Goal: Task Accomplishment & Management: Complete application form

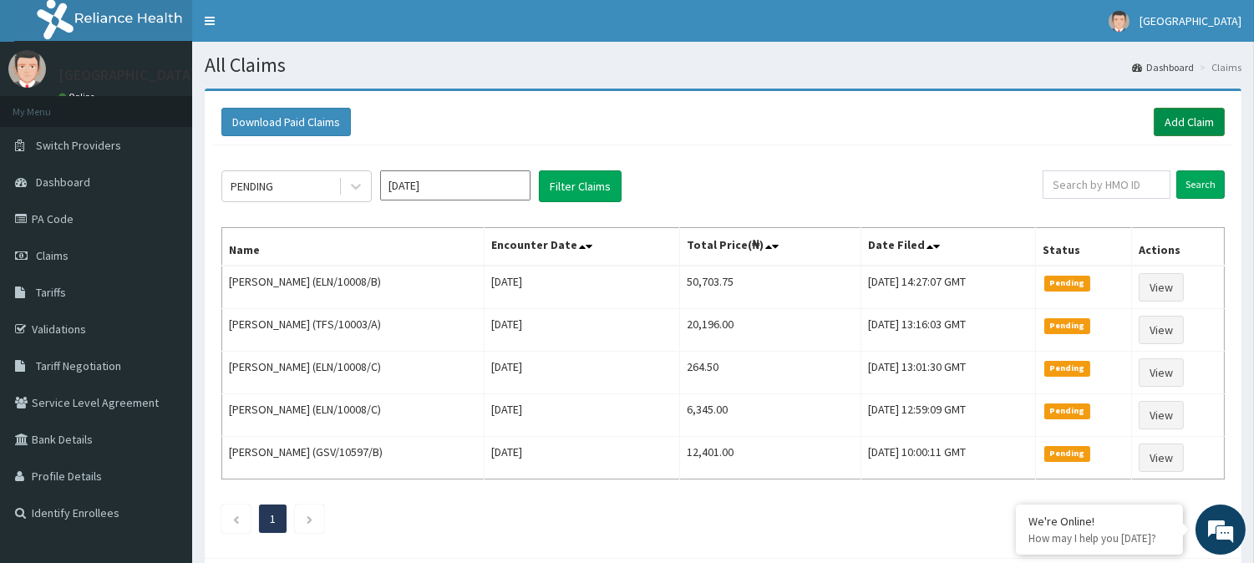
click at [1181, 127] on link "Add Claim" at bounding box center [1189, 122] width 71 height 28
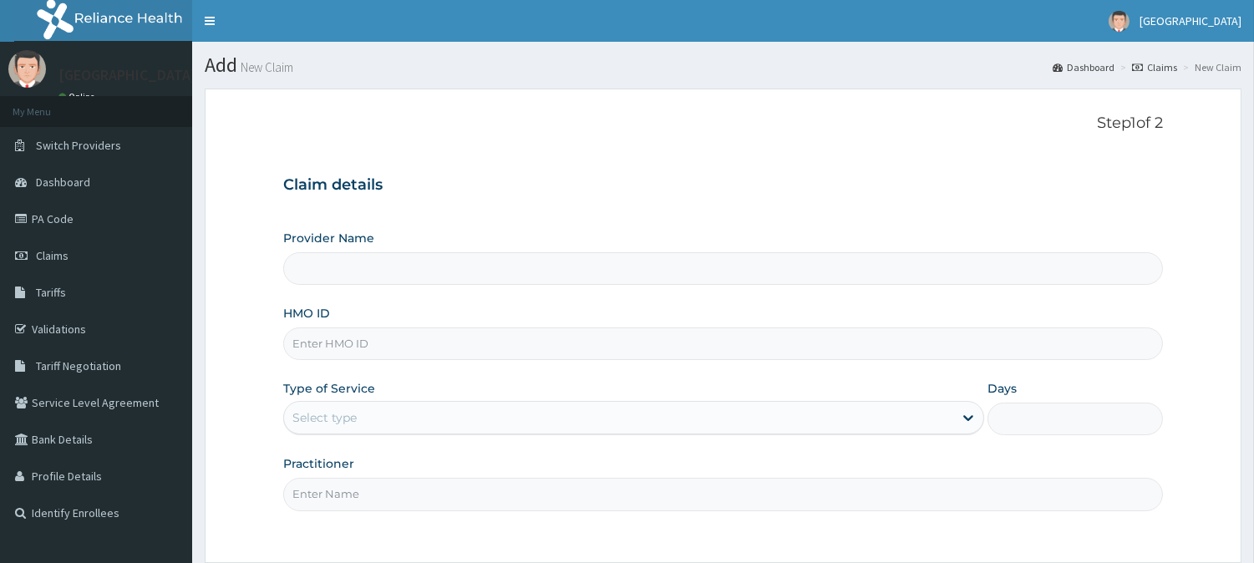
click at [356, 345] on input "HMO ID" at bounding box center [723, 344] width 880 height 33
paste input "GTA/10071/A"
type input "GTA/10071/A"
type input "[GEOGRAPHIC_DATA]"
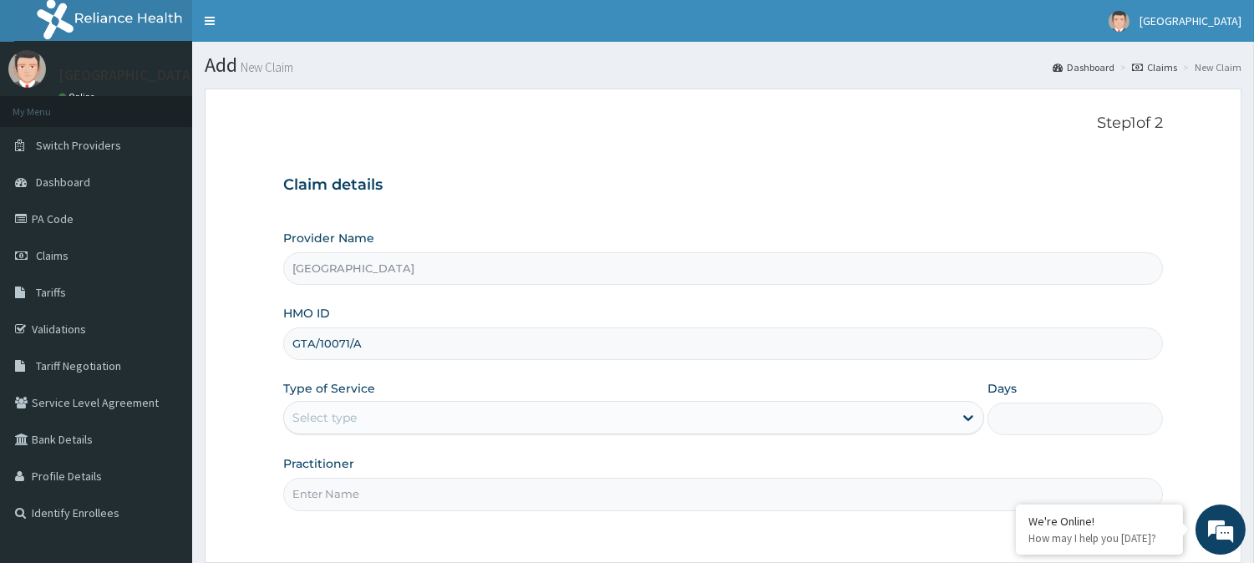
type input "GTA/10071/A"
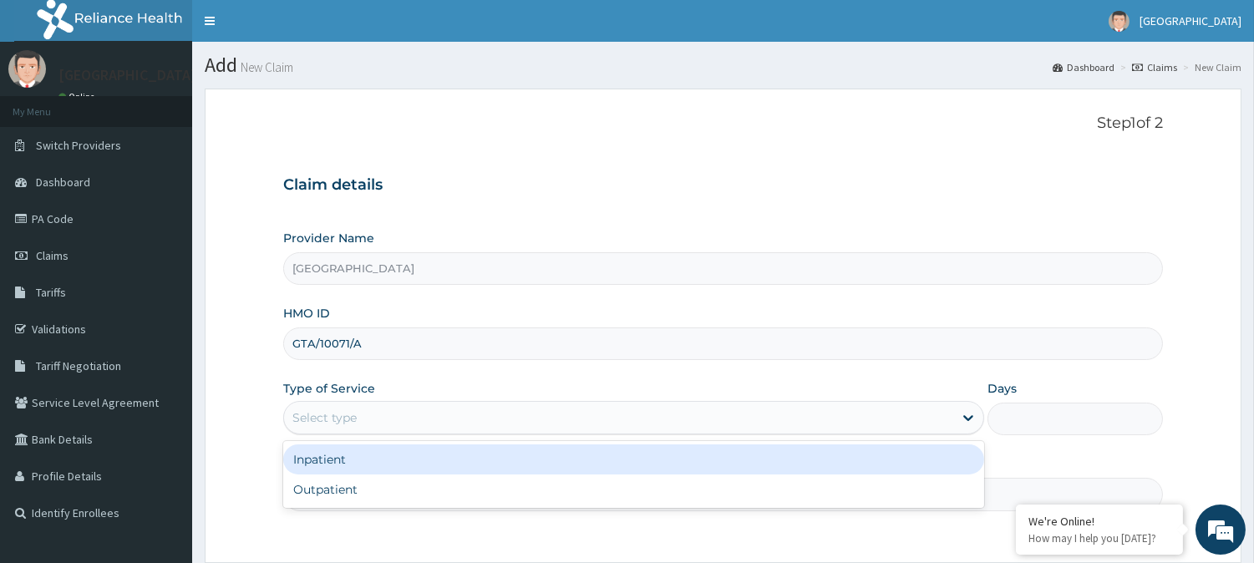
click at [344, 419] on div "Select type" at bounding box center [324, 417] width 64 height 17
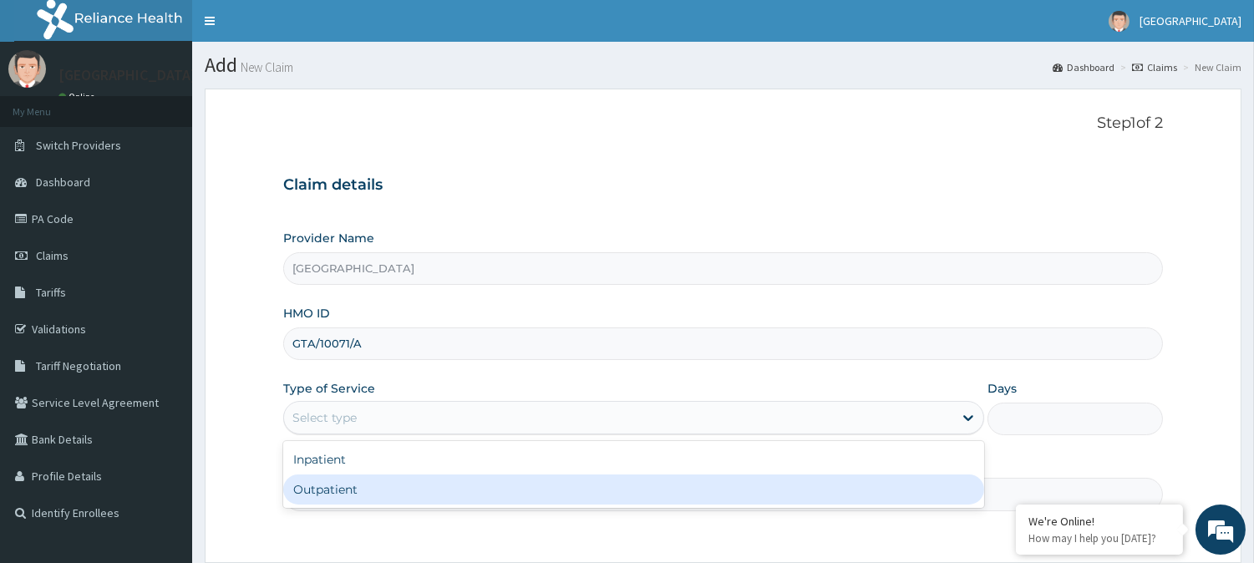
click at [319, 489] on div "Outpatient" at bounding box center [633, 490] width 701 height 30
type input "1"
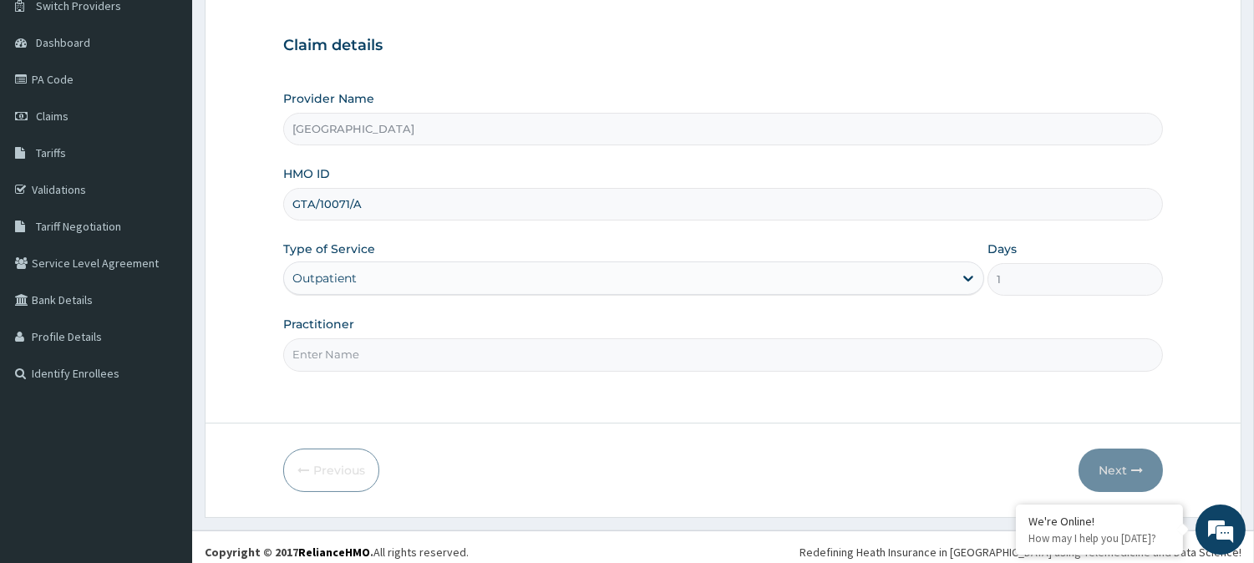
scroll to position [149, 0]
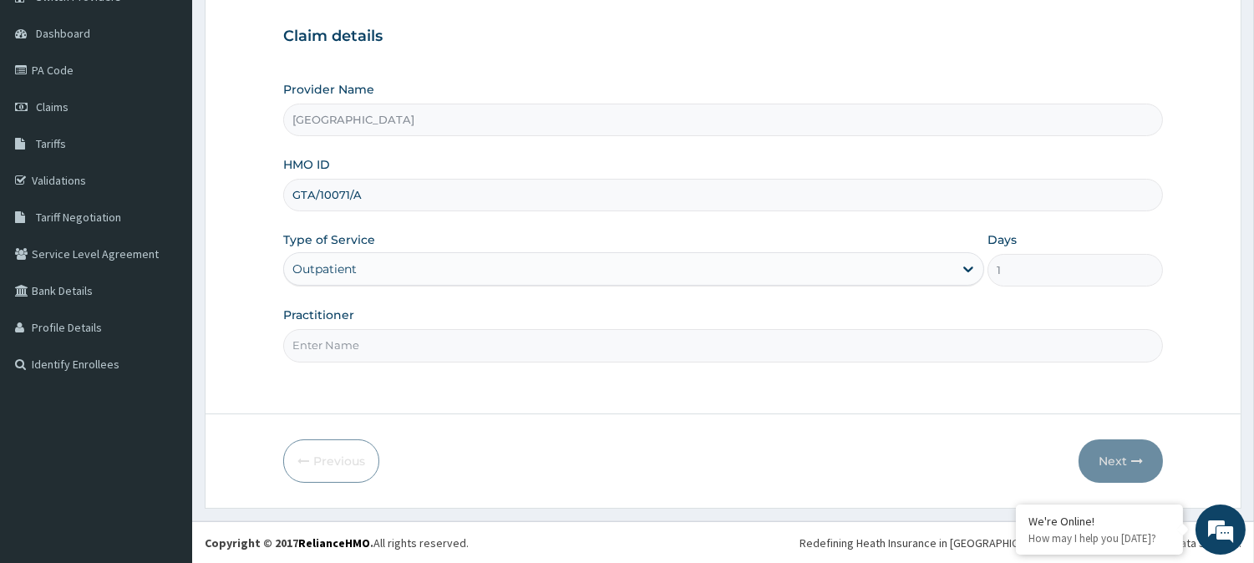
click at [358, 345] on input "Practitioner" at bounding box center [723, 345] width 880 height 33
type input "[PERSON_NAME]"
click at [1117, 455] on button "Next" at bounding box center [1121, 461] width 84 height 43
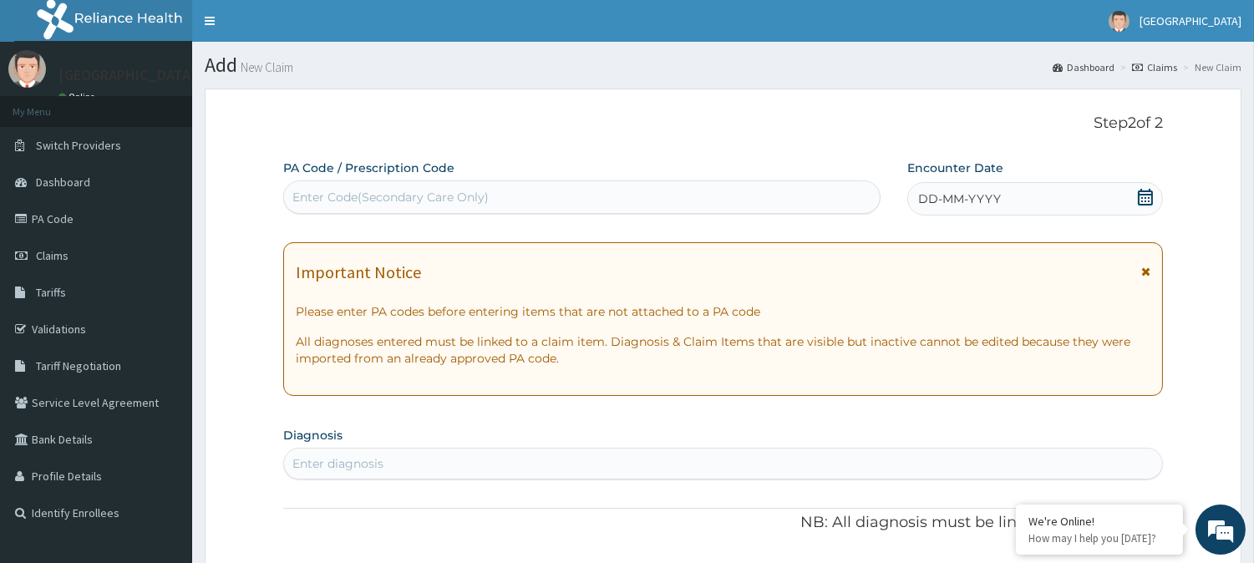
click at [413, 190] on div "Enter Code(Secondary Care Only)" at bounding box center [390, 197] width 196 height 17
paste input "PA/324550"
type input "PA/324550"
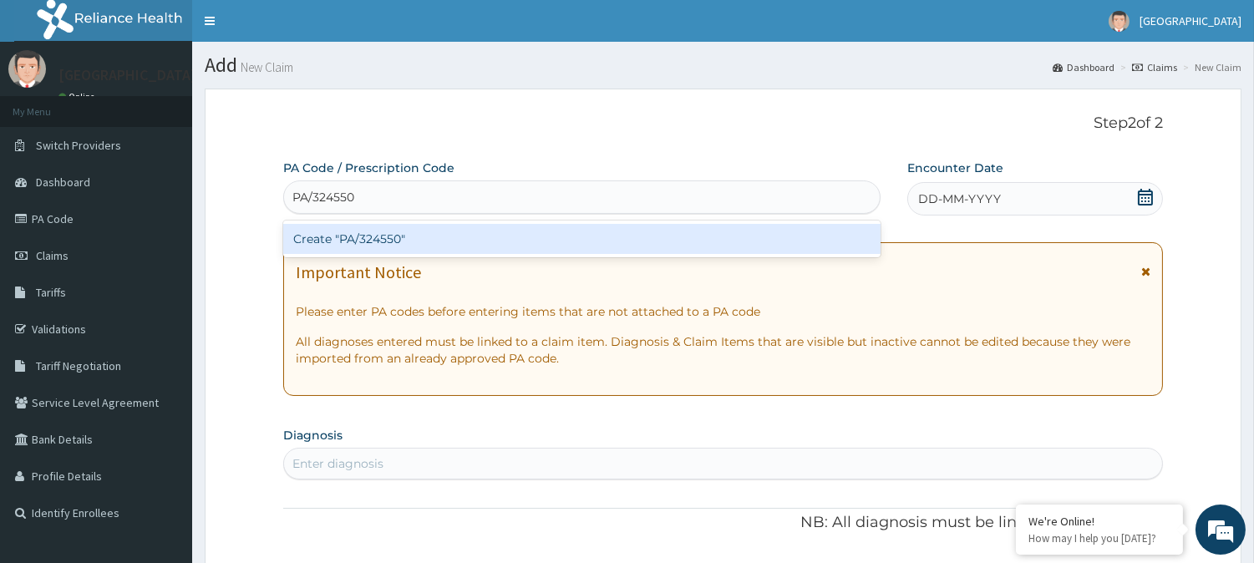
click at [426, 230] on div "Create "PA/324550"" at bounding box center [581, 239] width 597 height 30
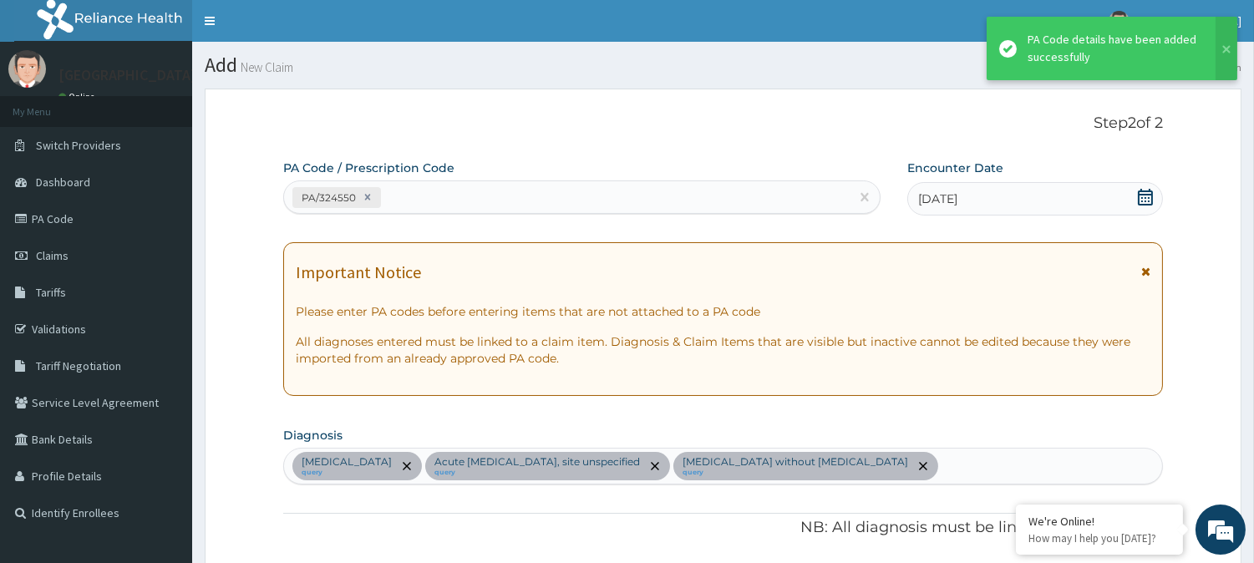
scroll to position [645, 0]
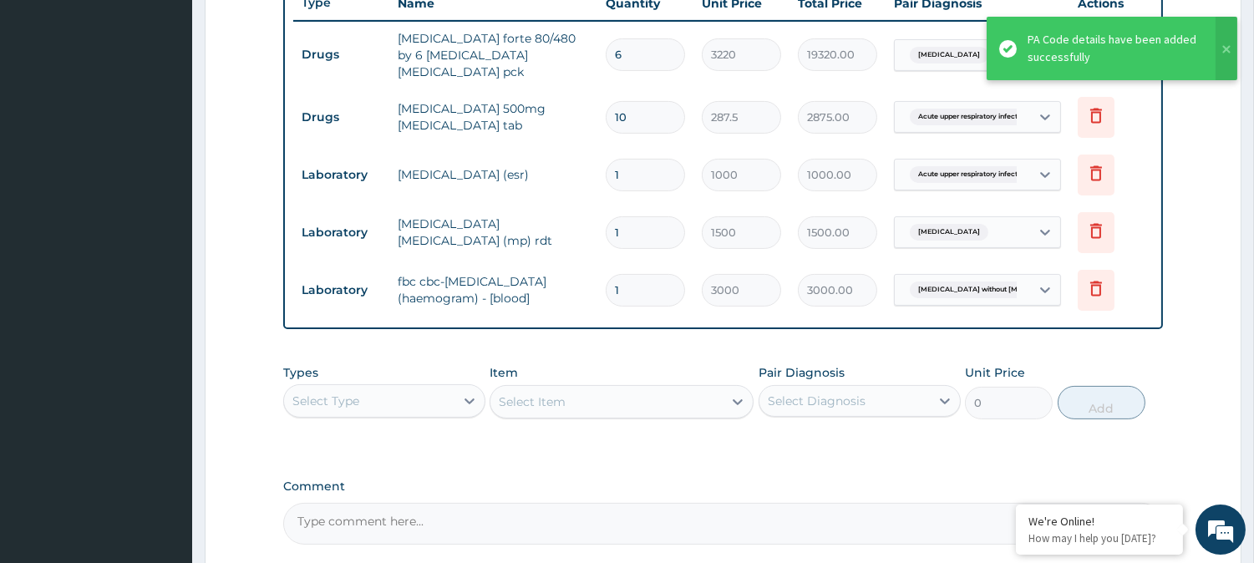
click at [579, 328] on div "PA Code / Prescription Code PA/324550 Encounter Date [DATE] Important Notice Pl…" at bounding box center [723, 30] width 880 height 1030
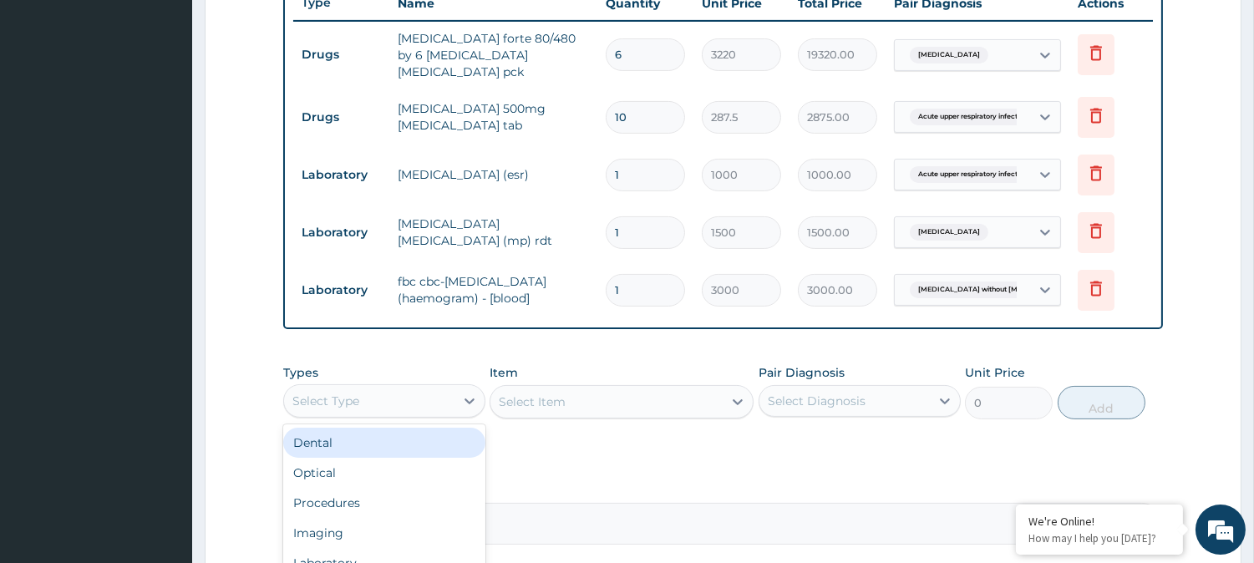
click at [365, 396] on div "Select Type" at bounding box center [369, 401] width 170 height 27
click at [372, 432] on div "Procedures" at bounding box center [384, 447] width 202 height 30
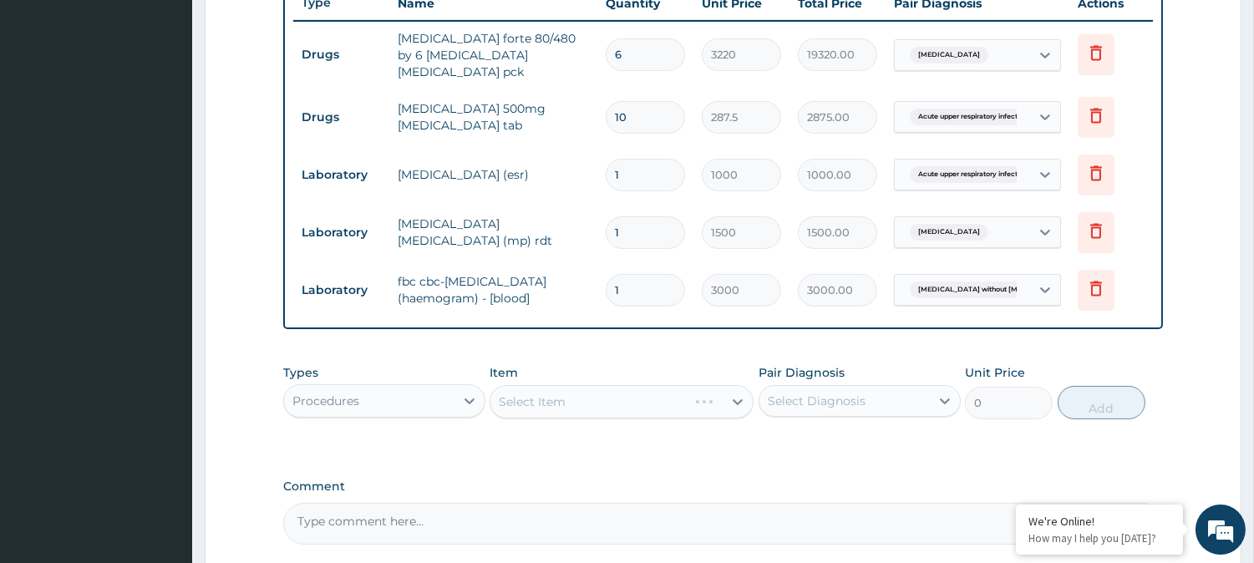
click at [528, 398] on div "Select Item" at bounding box center [622, 401] width 264 height 33
click at [530, 398] on div "Select Item" at bounding box center [532, 402] width 67 height 17
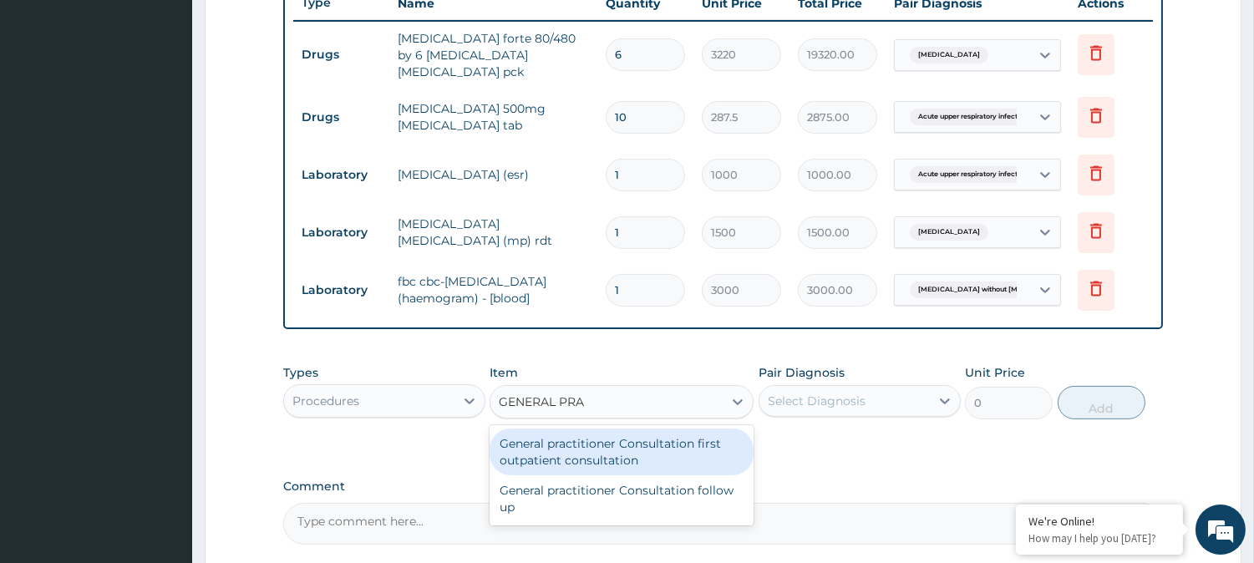
type input "GENERAL PRAC"
drag, startPoint x: 562, startPoint y: 446, endPoint x: 673, endPoint y: 451, distance: 111.2
click at [568, 448] on div "General practitioner Consultation first outpatient consultation" at bounding box center [622, 452] width 264 height 47
type input "3000"
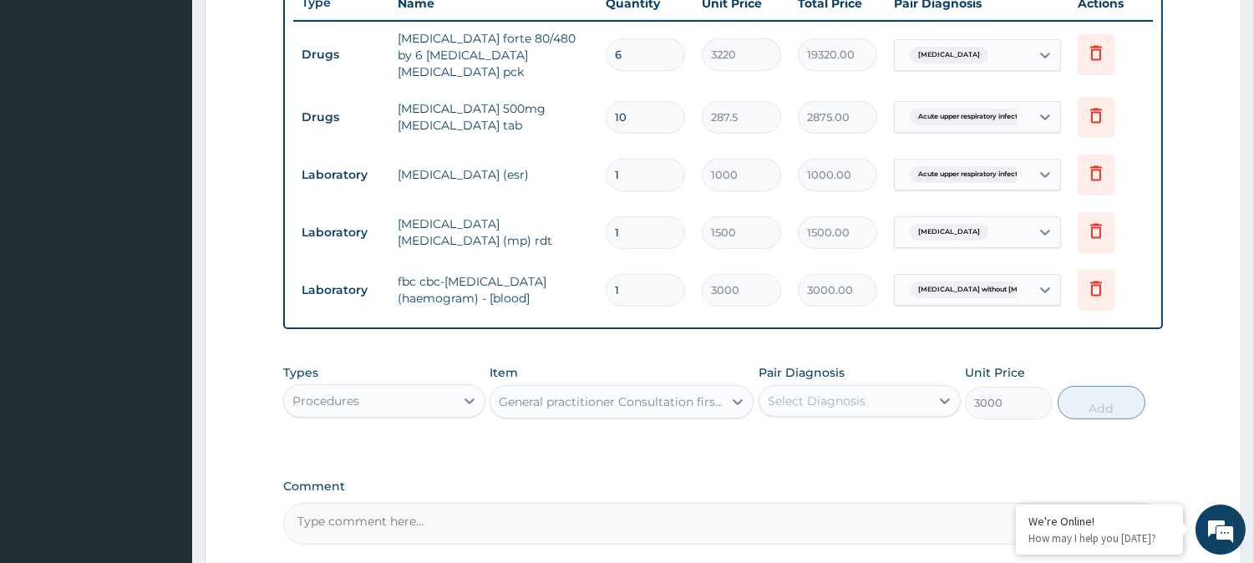
click at [813, 403] on div "Select Diagnosis" at bounding box center [845, 401] width 170 height 27
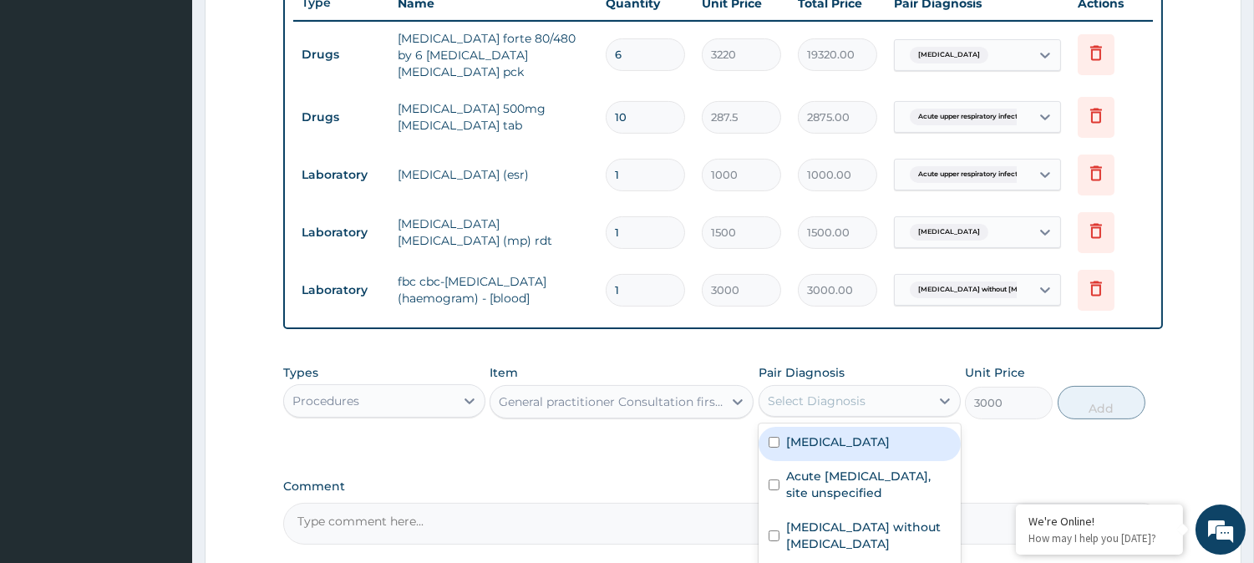
click at [821, 435] on label "[MEDICAL_DATA]" at bounding box center [838, 442] width 104 height 17
checkbox input "true"
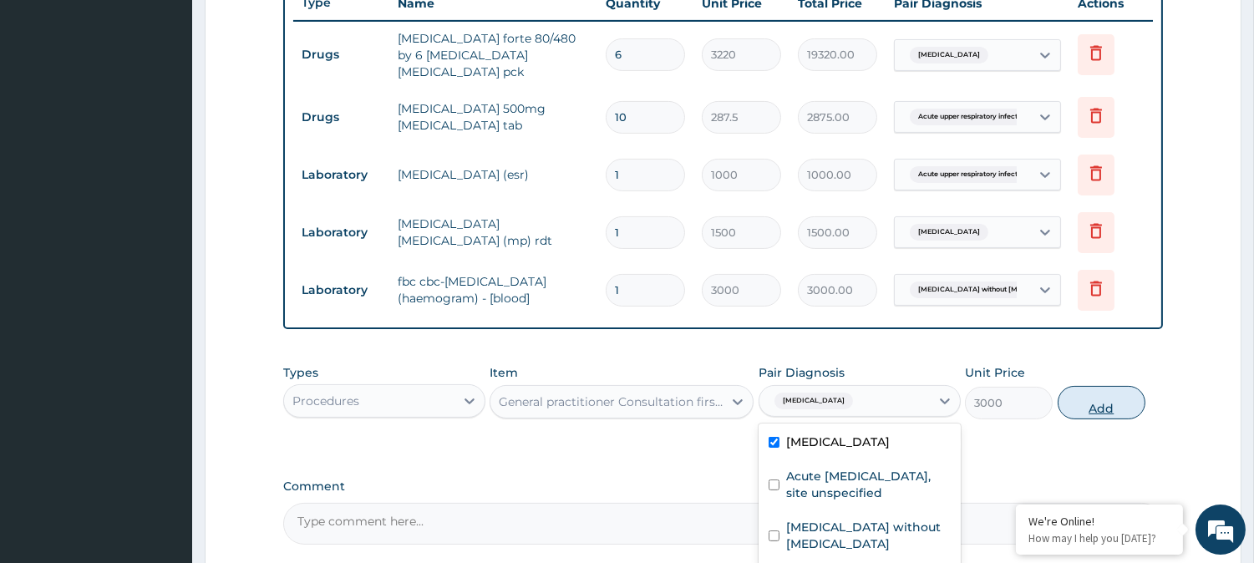
click at [1098, 390] on button "Add" at bounding box center [1102, 402] width 88 height 33
type input "0"
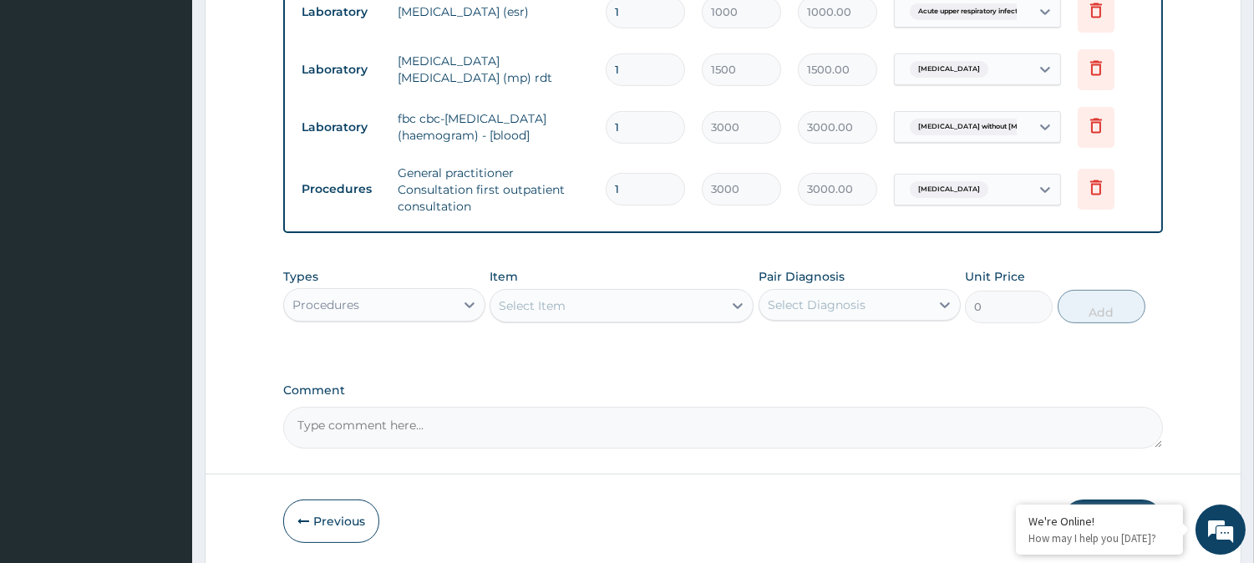
scroll to position [831, 0]
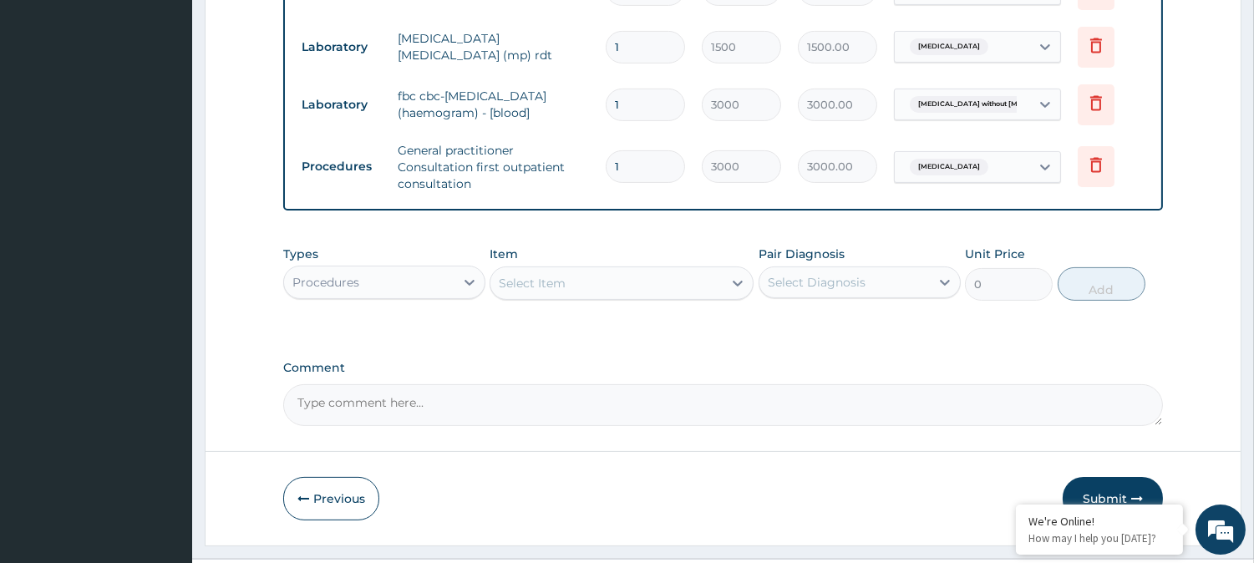
click at [396, 277] on div "Procedures" at bounding box center [369, 282] width 170 height 27
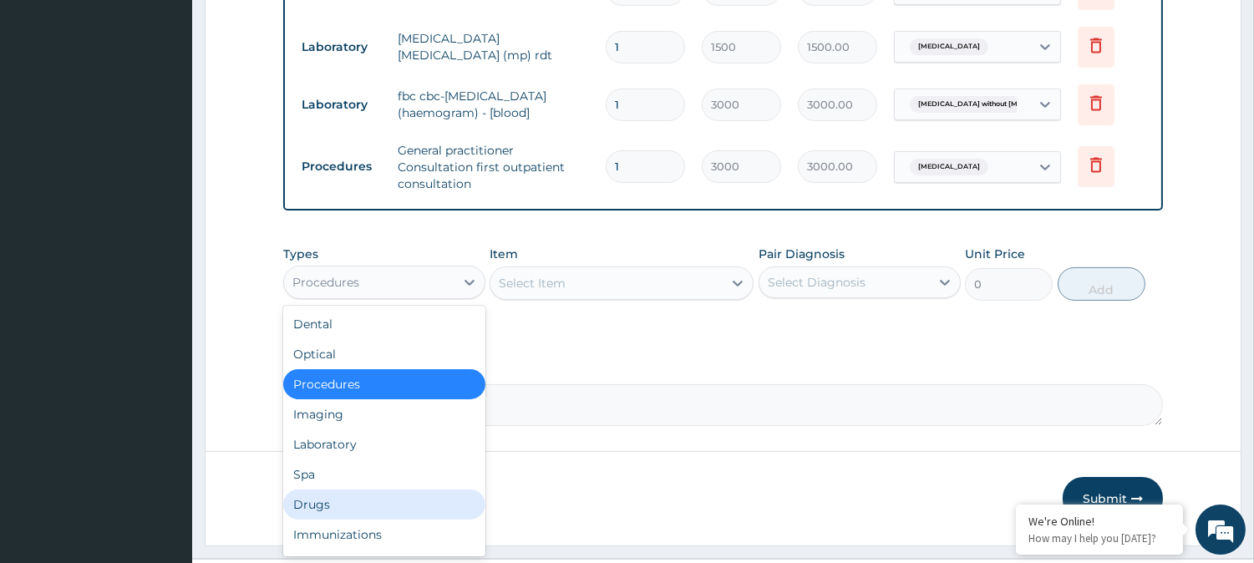
click at [344, 496] on div "Drugs" at bounding box center [384, 505] width 202 height 30
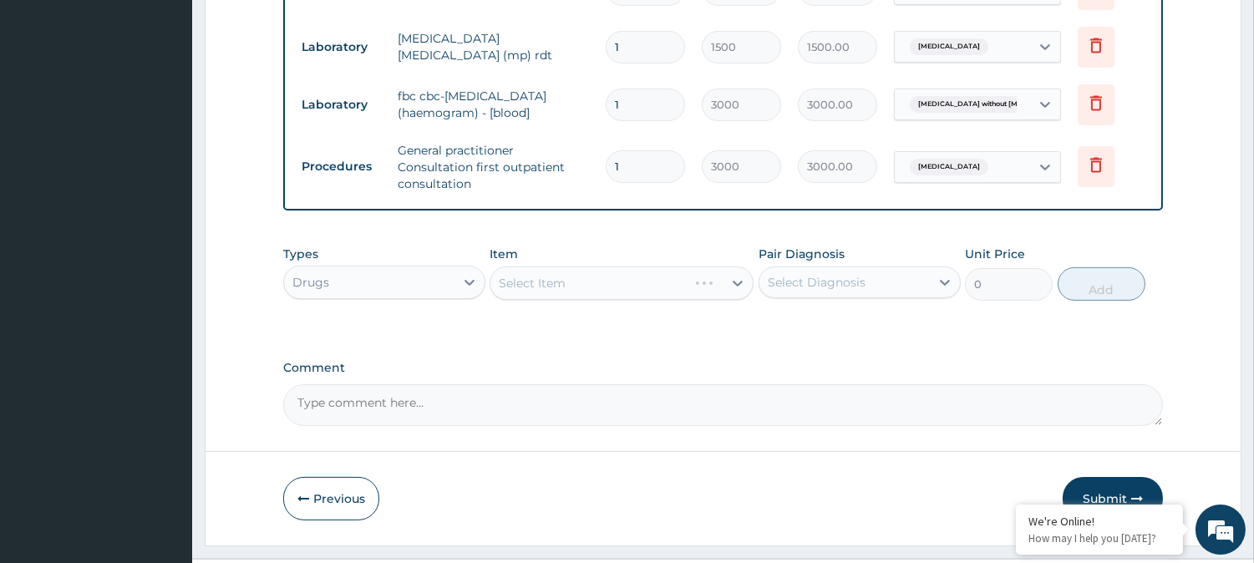
click at [575, 274] on div "Select Item" at bounding box center [622, 283] width 264 height 33
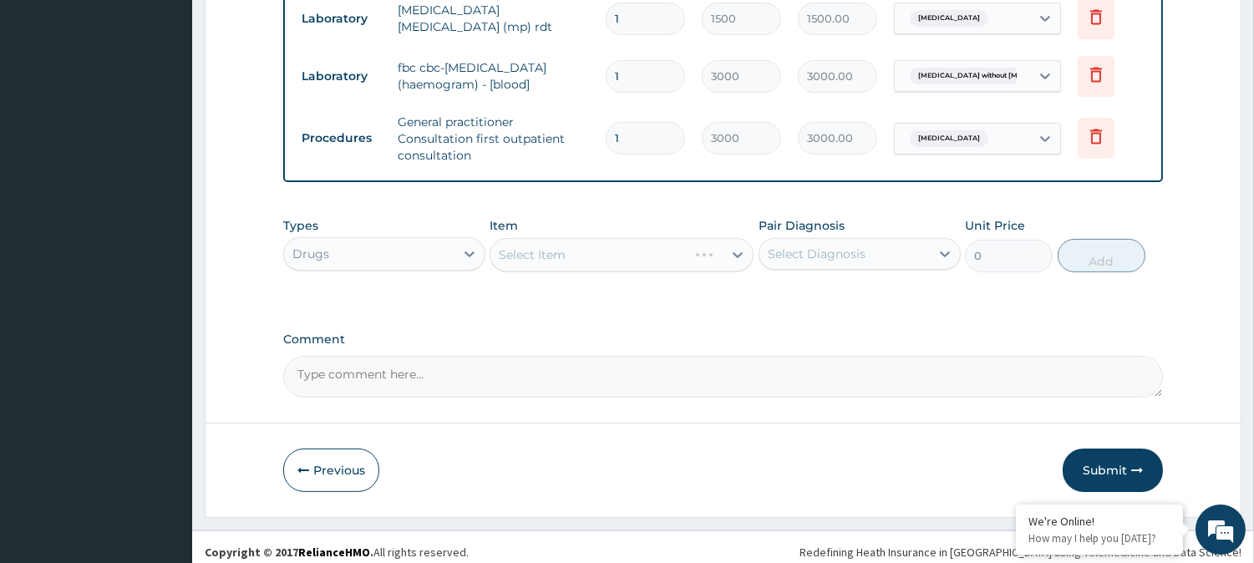
click at [582, 247] on div "Select Item" at bounding box center [622, 254] width 264 height 33
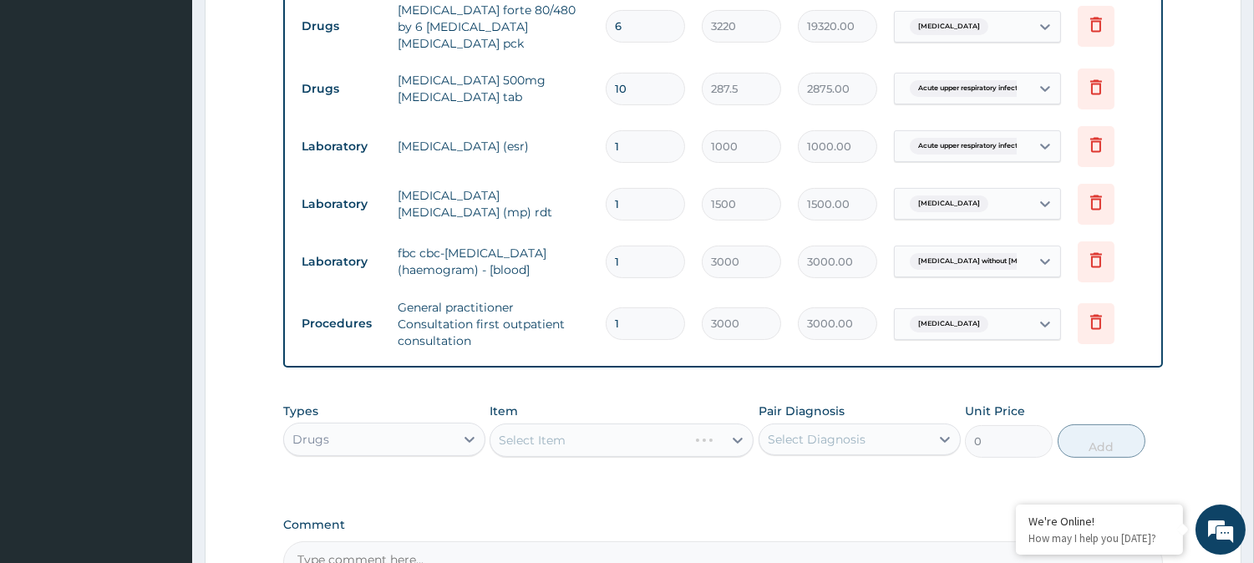
scroll to position [766, 0]
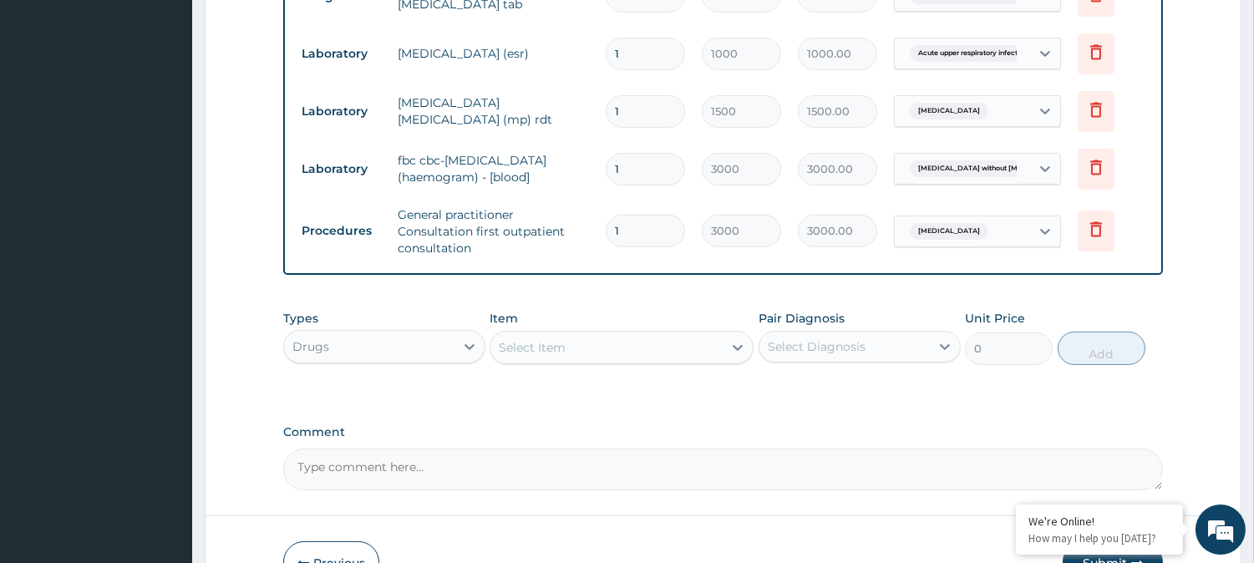
click at [562, 339] on div "Select Item" at bounding box center [532, 347] width 67 height 17
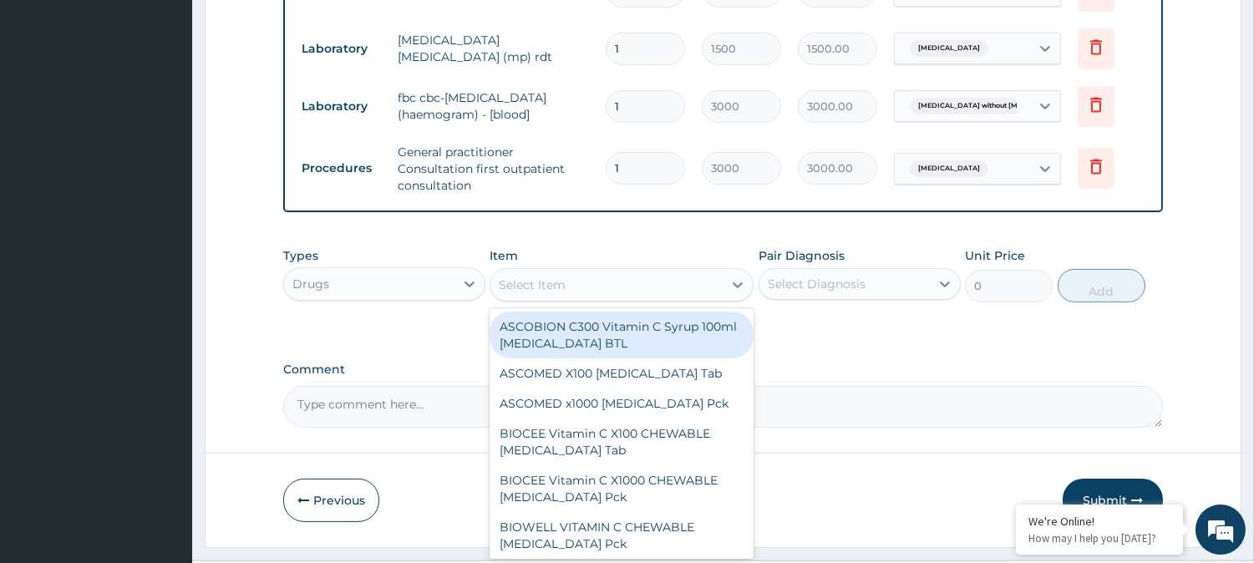
scroll to position [859, 0]
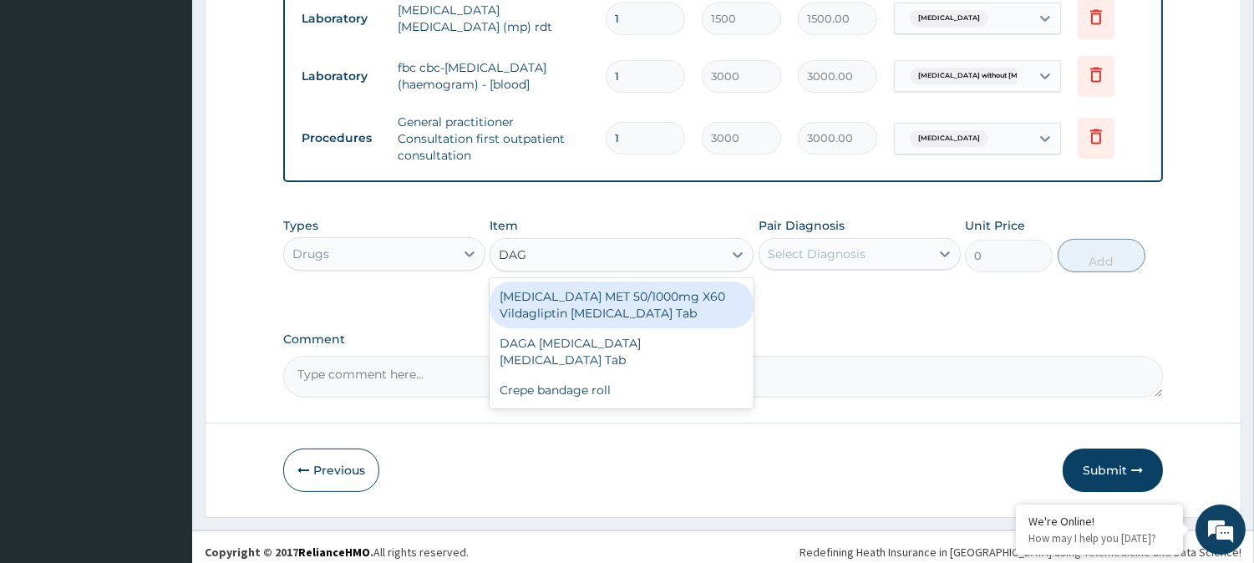
type input "DAGA"
click at [574, 290] on div "DAGA [MEDICAL_DATA] [MEDICAL_DATA] Tab" at bounding box center [622, 305] width 264 height 47
type input "23"
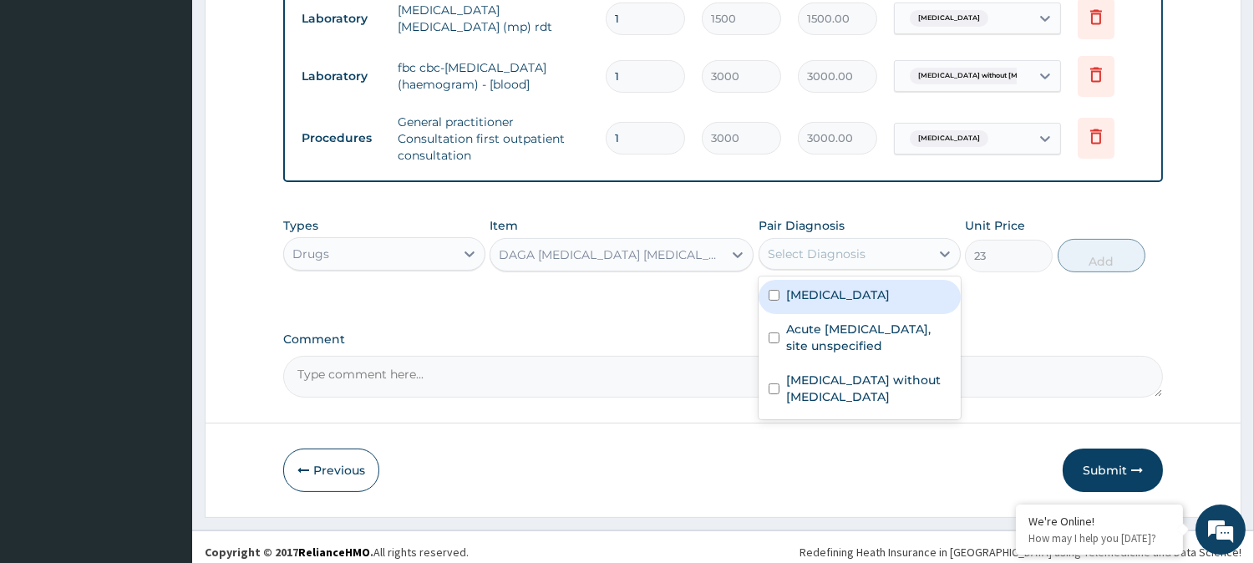
click at [804, 246] on div "Select Diagnosis" at bounding box center [817, 254] width 98 height 17
drag, startPoint x: 803, startPoint y: 282, endPoint x: 863, endPoint y: 282, distance: 60.2
click at [804, 287] on label "[MEDICAL_DATA]" at bounding box center [838, 295] width 104 height 17
checkbox input "true"
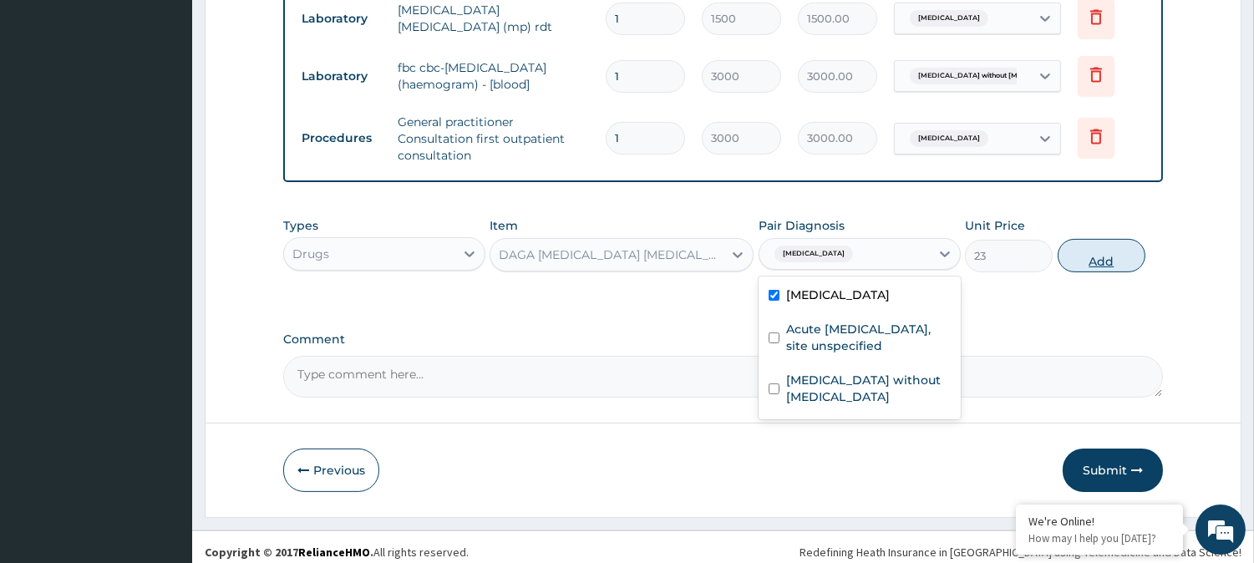
click at [1105, 257] on button "Add" at bounding box center [1102, 255] width 88 height 33
type input "0"
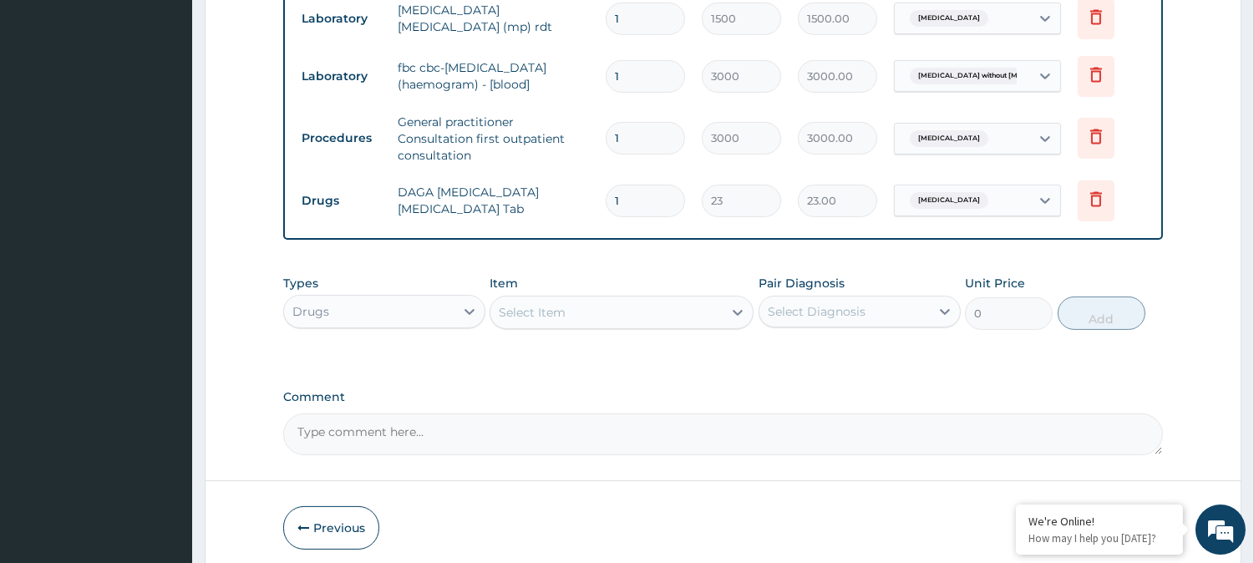
type input "18"
type input "414.00"
type input "18"
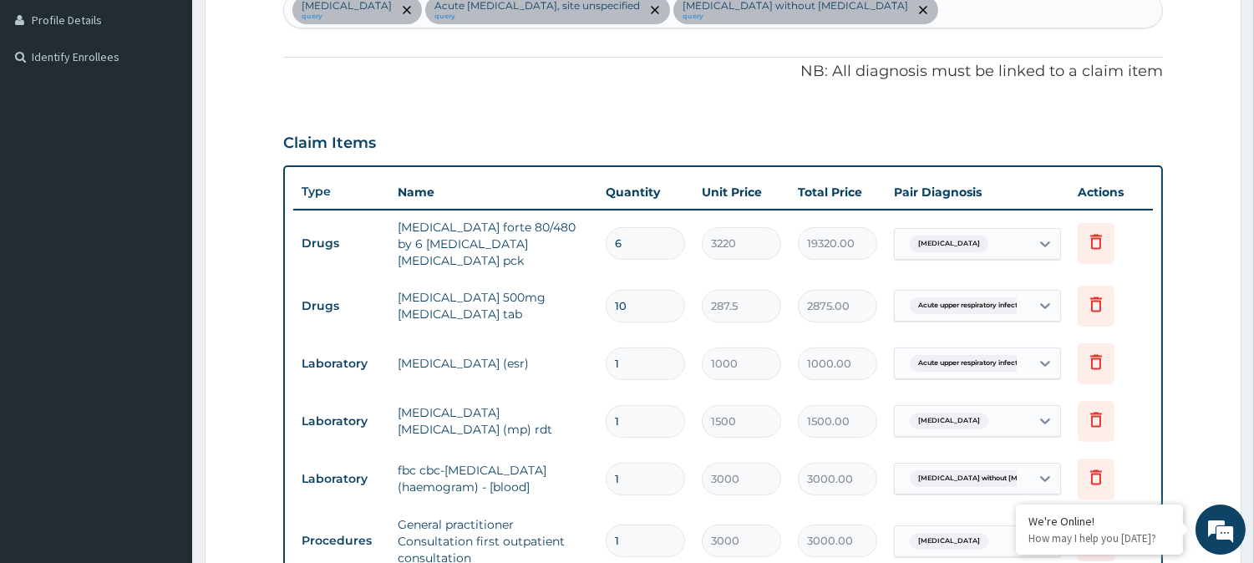
scroll to position [464, 0]
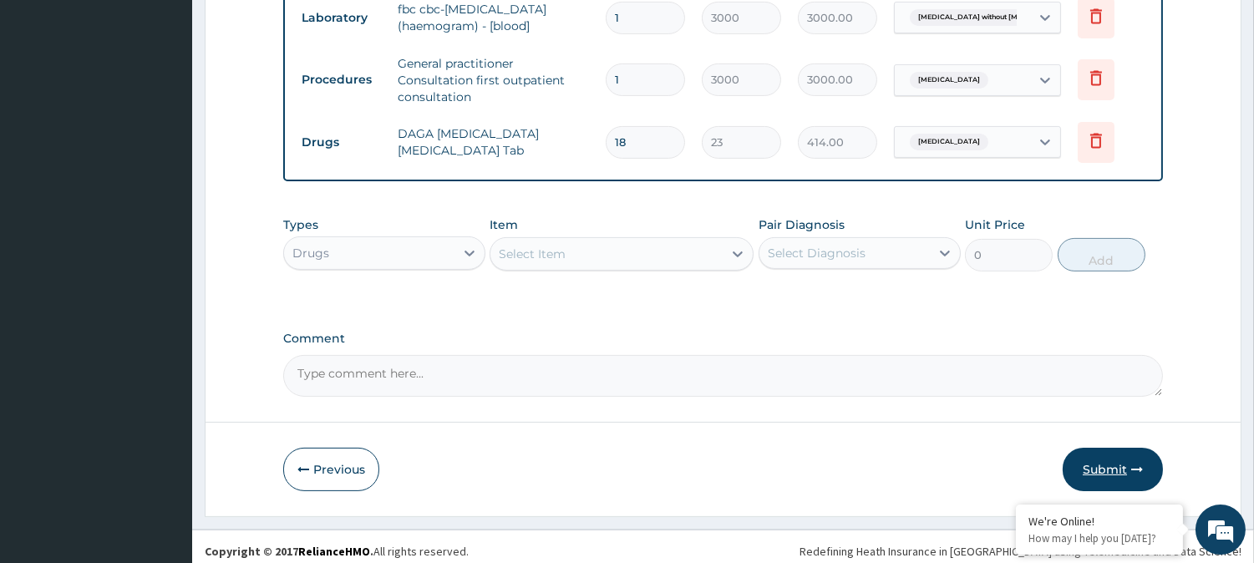
click at [1095, 460] on button "Submit" at bounding box center [1113, 469] width 100 height 43
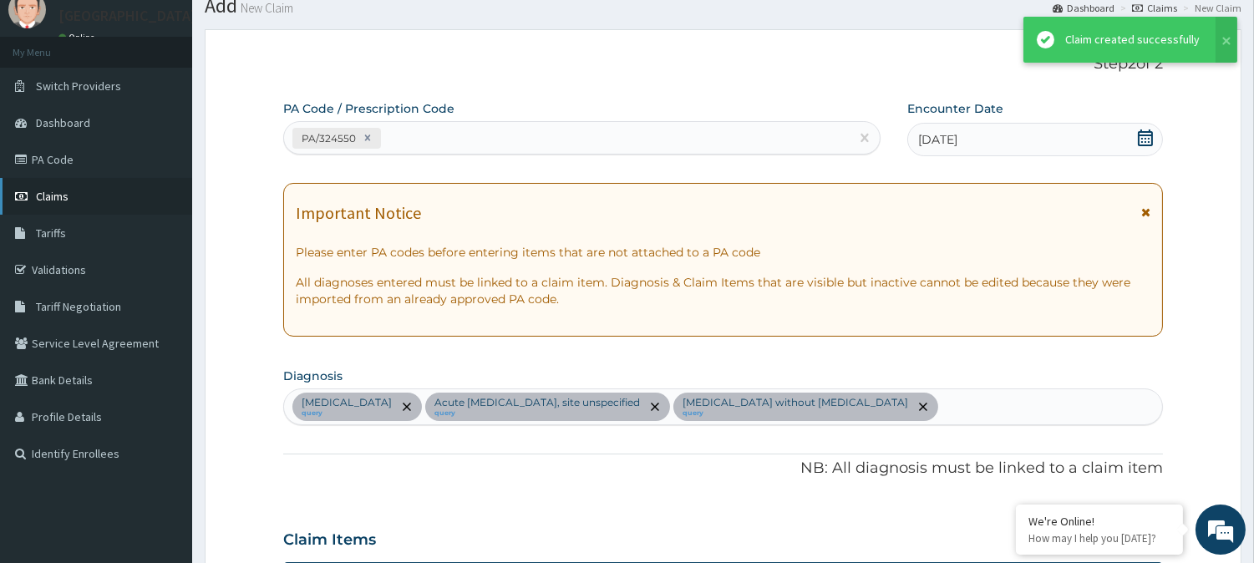
scroll to position [917, 0]
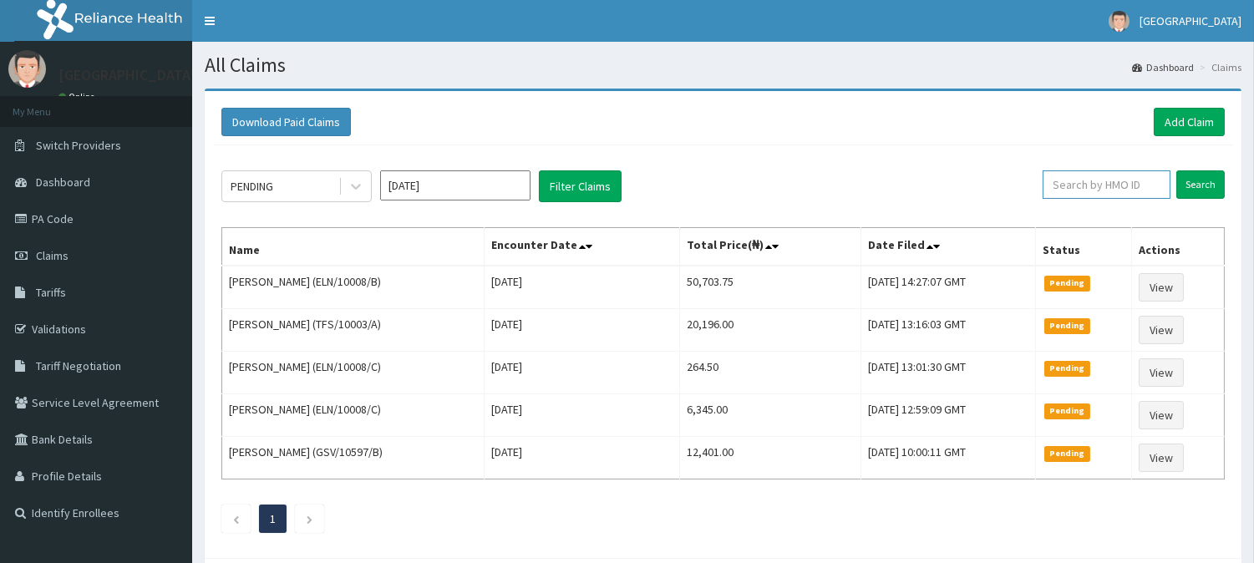
click at [1075, 185] on input "text" at bounding box center [1107, 184] width 128 height 28
paste input "GTA/10071/A"
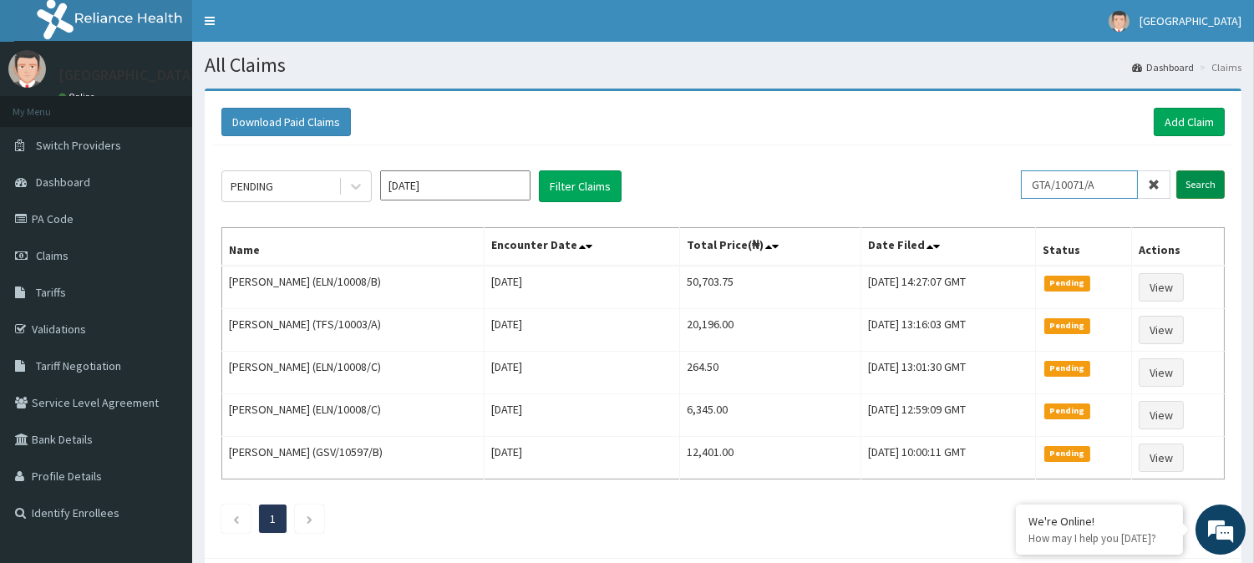
type input "GTA/10071/A"
click at [1212, 186] on input "Search" at bounding box center [1201, 184] width 48 height 28
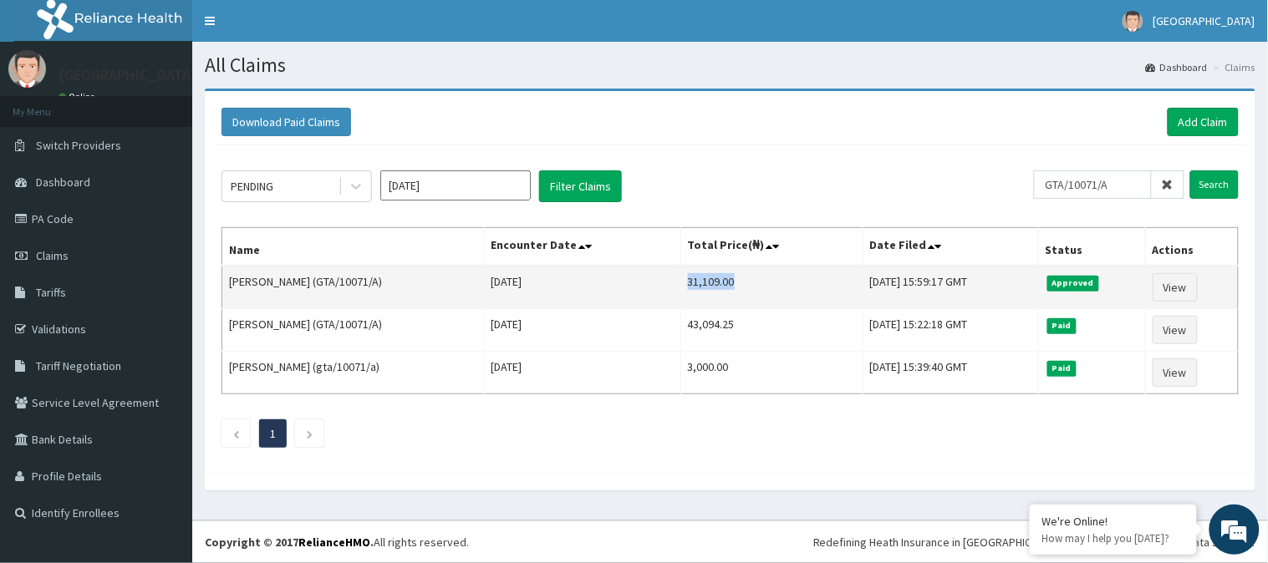
drag, startPoint x: 664, startPoint y: 279, endPoint x: 762, endPoint y: 302, distance: 100.3
click at [762, 302] on td "31,109.00" at bounding box center [771, 287] width 182 height 43
copy td "31,109.00"
